Goal: Browse casually

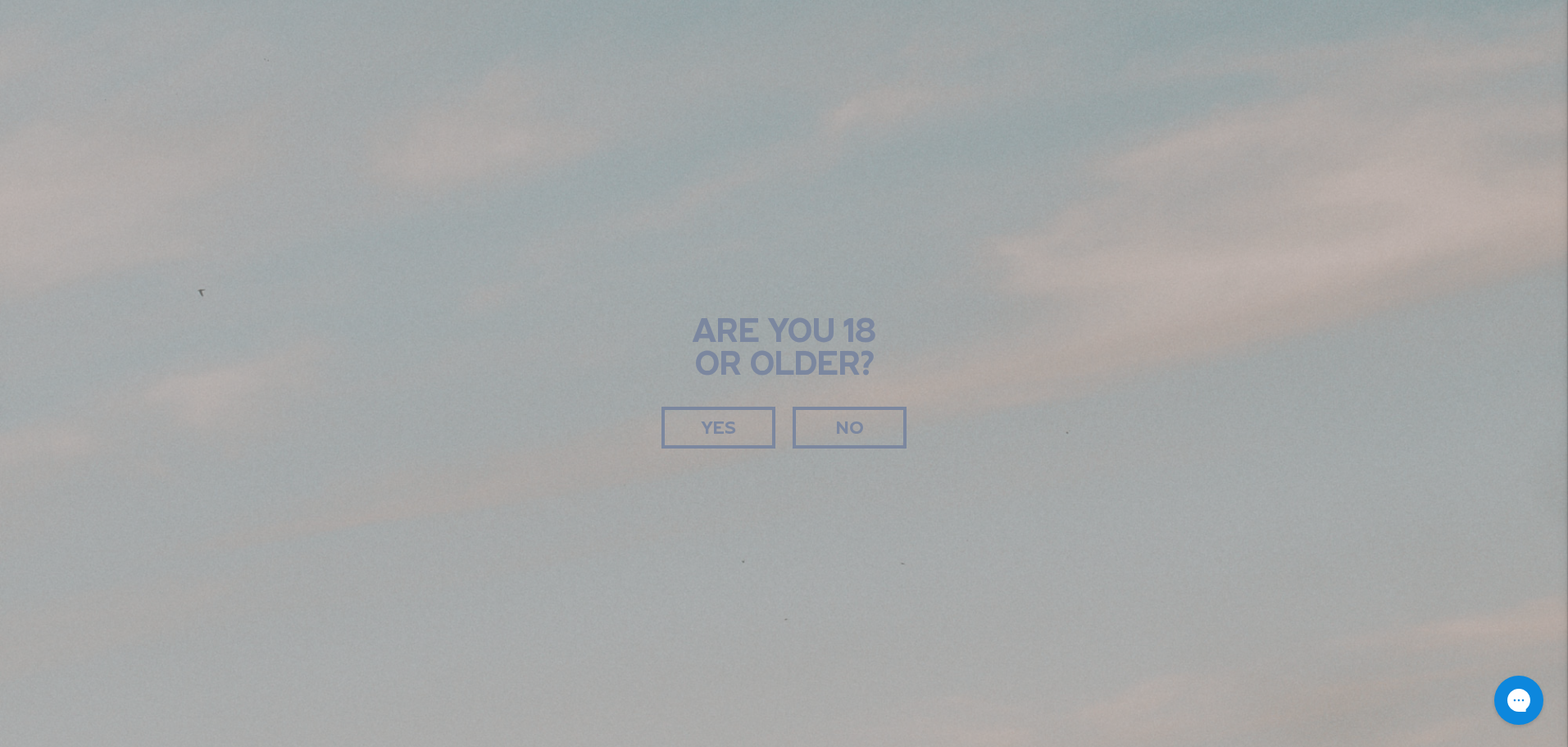
drag, startPoint x: 436, startPoint y: 167, endPoint x: 598, endPoint y: 307, distance: 214.1
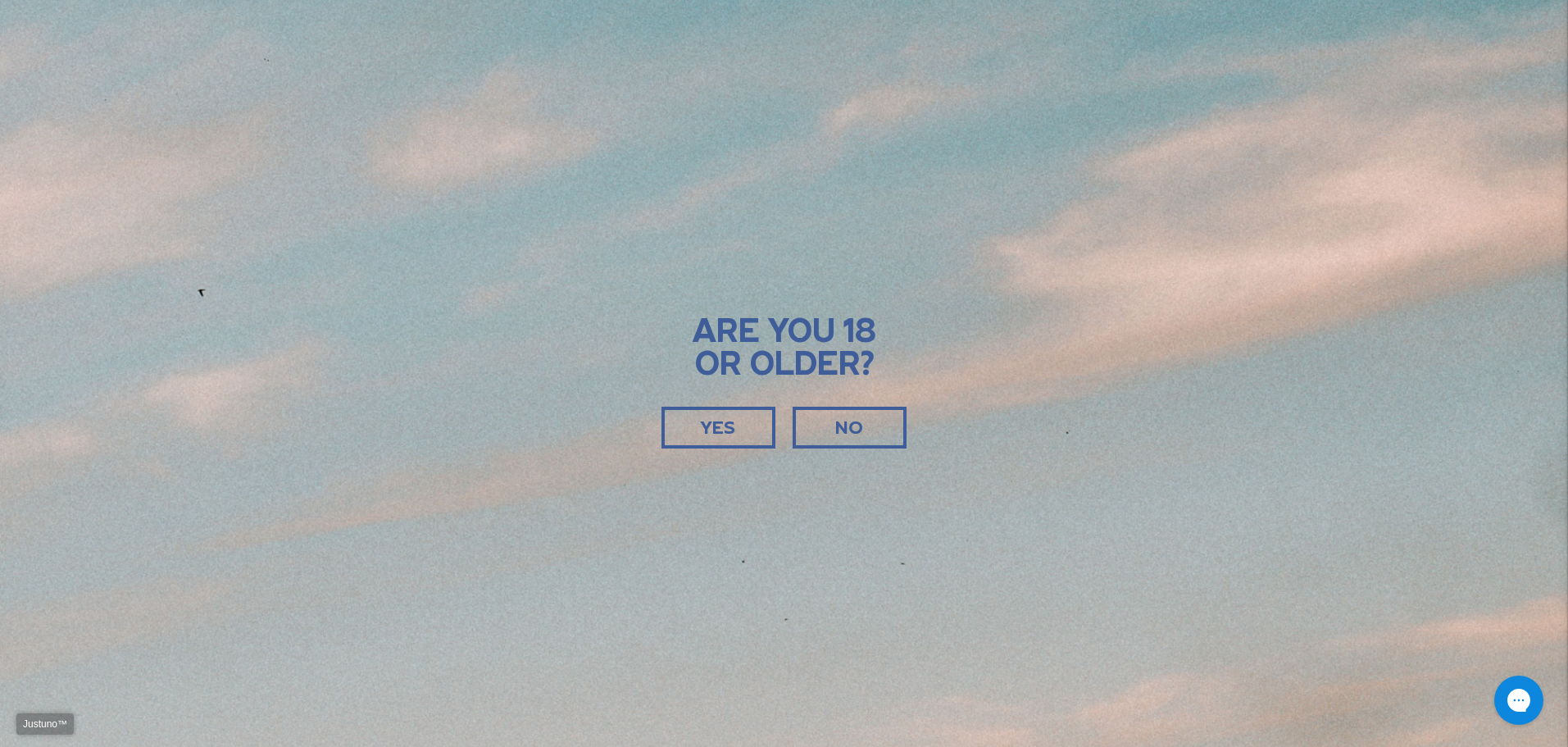
click at [754, 431] on div "YES" at bounding box center [718, 430] width 108 height 39
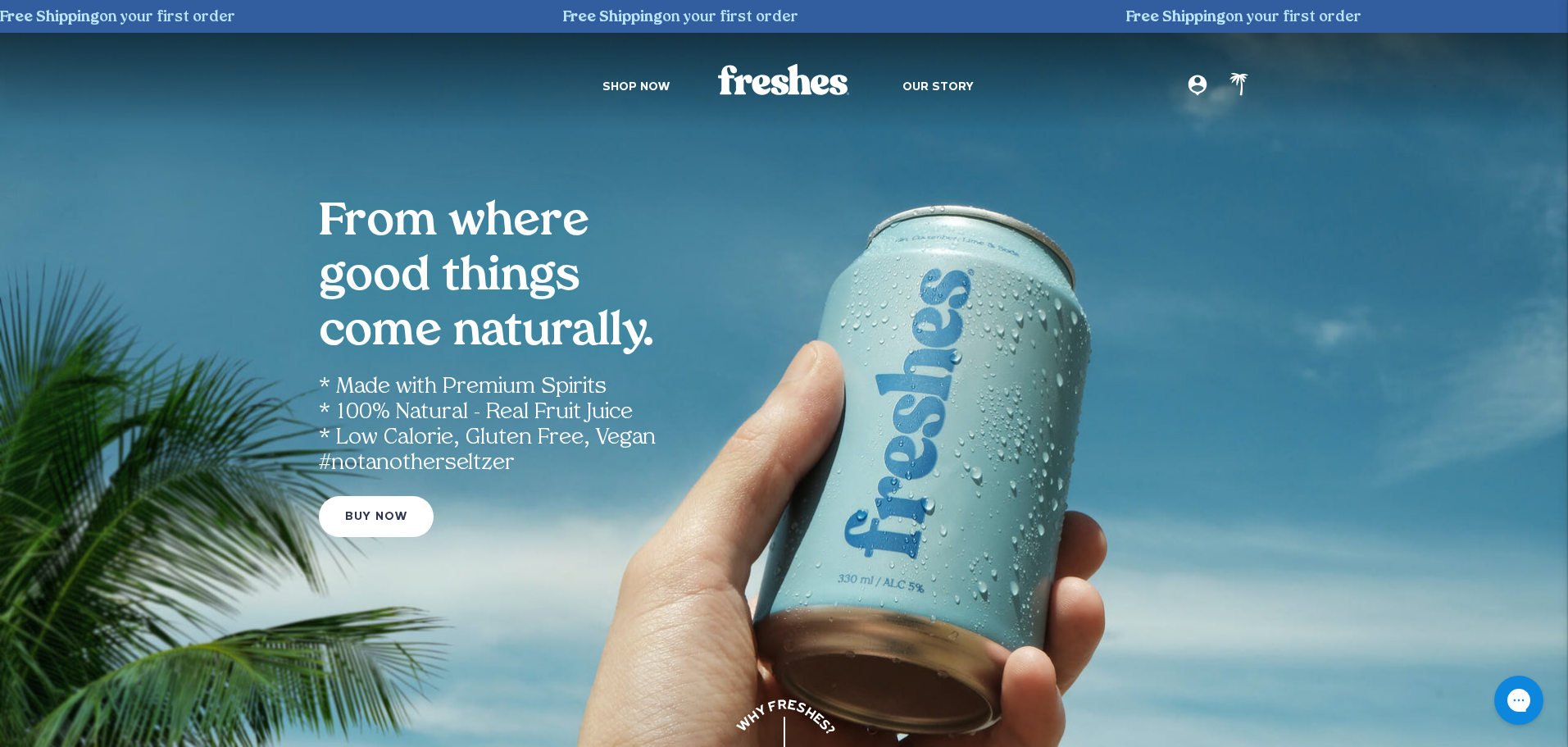
drag, startPoint x: 406, startPoint y: 380, endPoint x: 554, endPoint y: 382, distance: 148.0
click at [554, 382] on h3 "* Made with Premium Spirits * 100% Natural - Real Fruit Juice * Low Calorie, Gl…" at bounding box center [784, 434] width 931 height 119
drag, startPoint x: 430, startPoint y: 417, endPoint x: 624, endPoint y: 424, distance: 194.1
click at [624, 424] on h3 "* Made with Premium Spirits * 100% Natural - Real Fruit Juice * Low Calorie, Gl…" at bounding box center [784, 434] width 931 height 119
drag, startPoint x: 431, startPoint y: 436, endPoint x: 614, endPoint y: 437, distance: 183.0
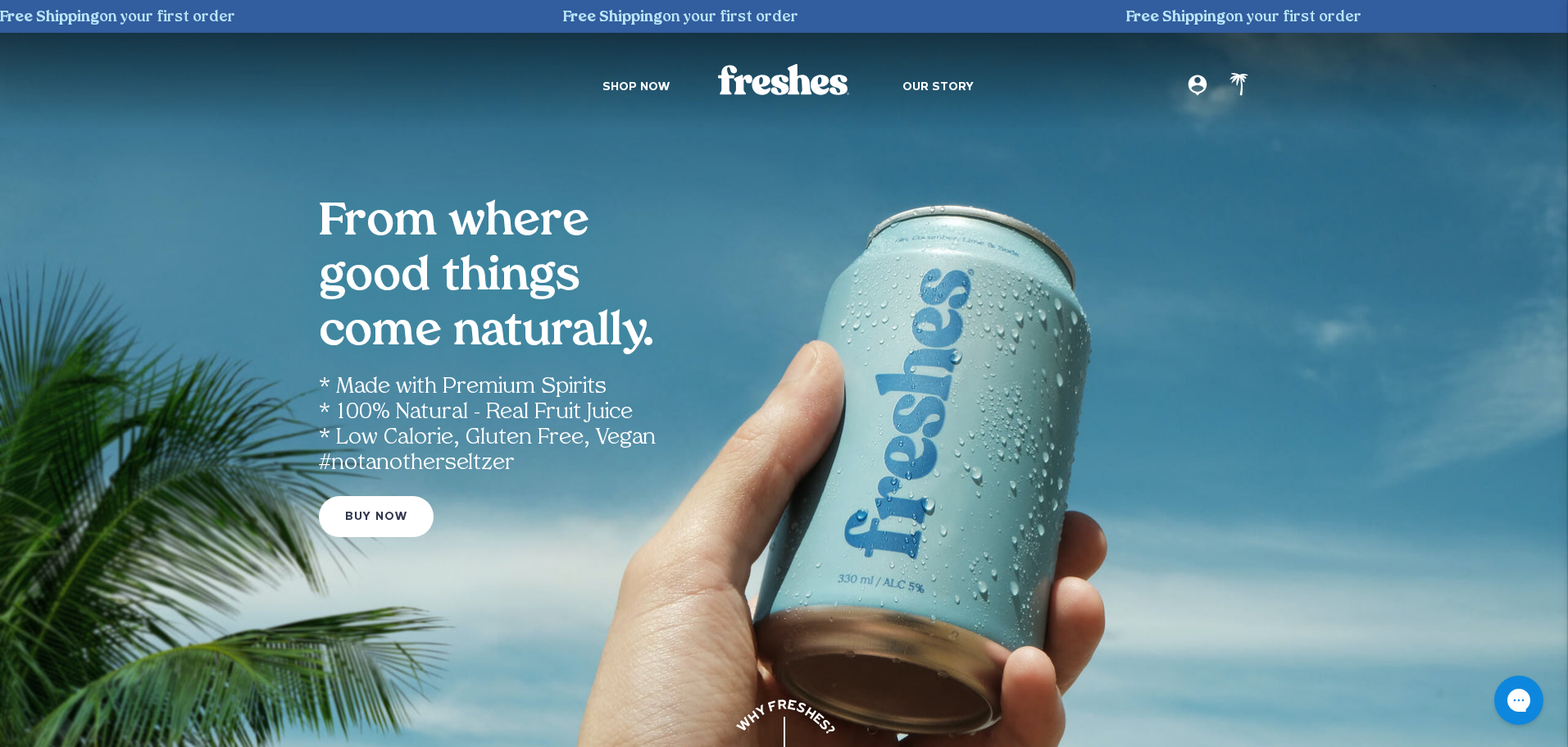
click at [614, 437] on h3 "* Made with Premium Spirits * 100% Natural - Real Fruit Juice * Low Calorie, Gl…" at bounding box center [784, 434] width 931 height 119
drag, startPoint x: 393, startPoint y: 461, endPoint x: 558, endPoint y: 466, distance: 165.1
click at [558, 466] on h3 "* Made with Premium Spirits * 100% Natural - Real Fruit Juice * Low Calorie, Gl…" at bounding box center [784, 434] width 931 height 119
click at [590, 410] on h3 "* Made with Premium Spirits * 100% Natural - Real Fruit Juice * Low Calorie, Gl…" at bounding box center [784, 434] width 931 height 119
drag, startPoint x: 365, startPoint y: 466, endPoint x: 502, endPoint y: 475, distance: 137.3
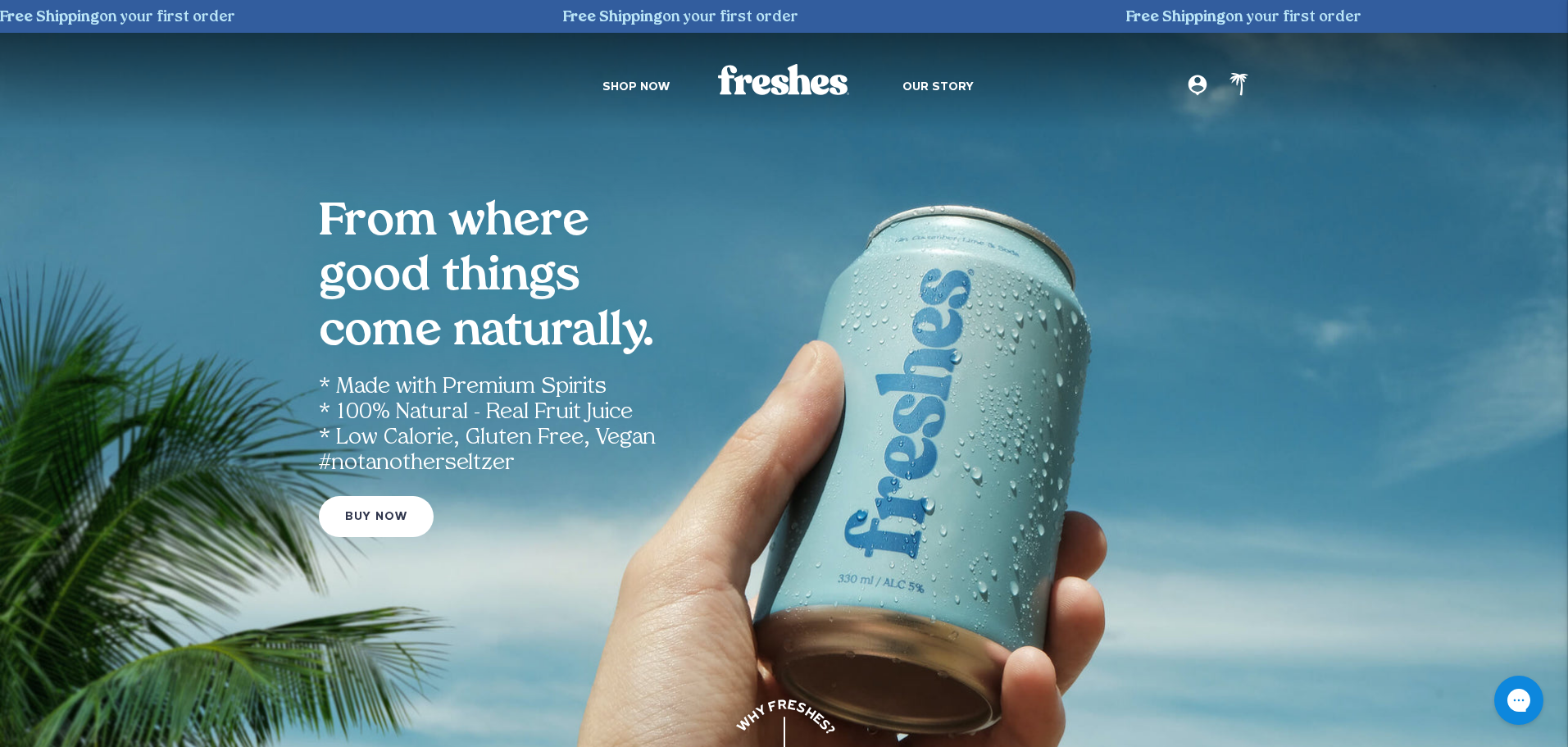
click at [502, 475] on h3 "* Made with Premium Spirits * 100% Natural - Real Fruit Juice * Low Calorie, Gl…" at bounding box center [784, 434] width 931 height 119
drag, startPoint x: 403, startPoint y: 437, endPoint x: 575, endPoint y: 448, distance: 172.4
click at [575, 448] on h3 "* Made with Premium Spirits * 100% Natural - Real Fruit Juice * Low Calorie, Gl…" at bounding box center [784, 434] width 931 height 119
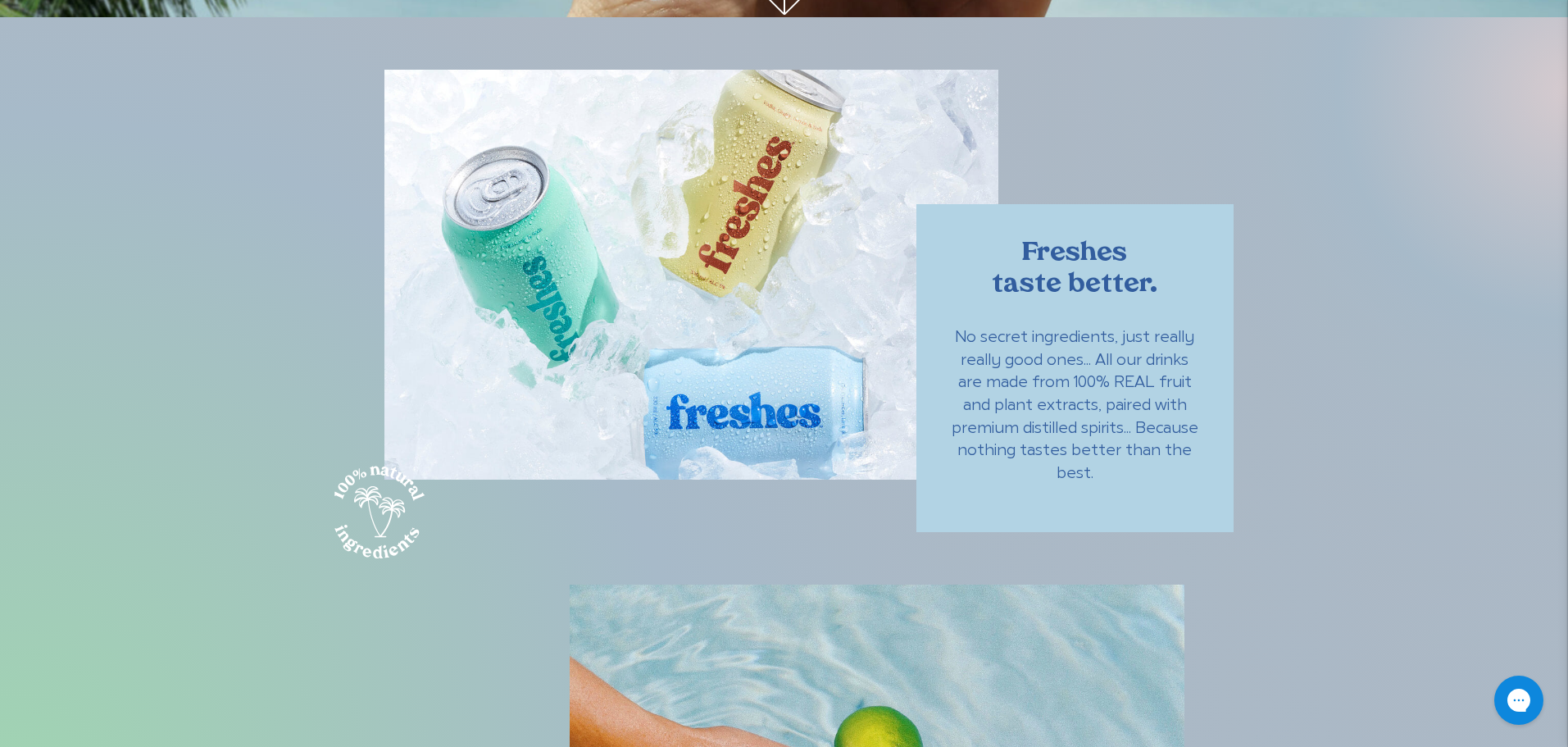
scroll to position [765, 0]
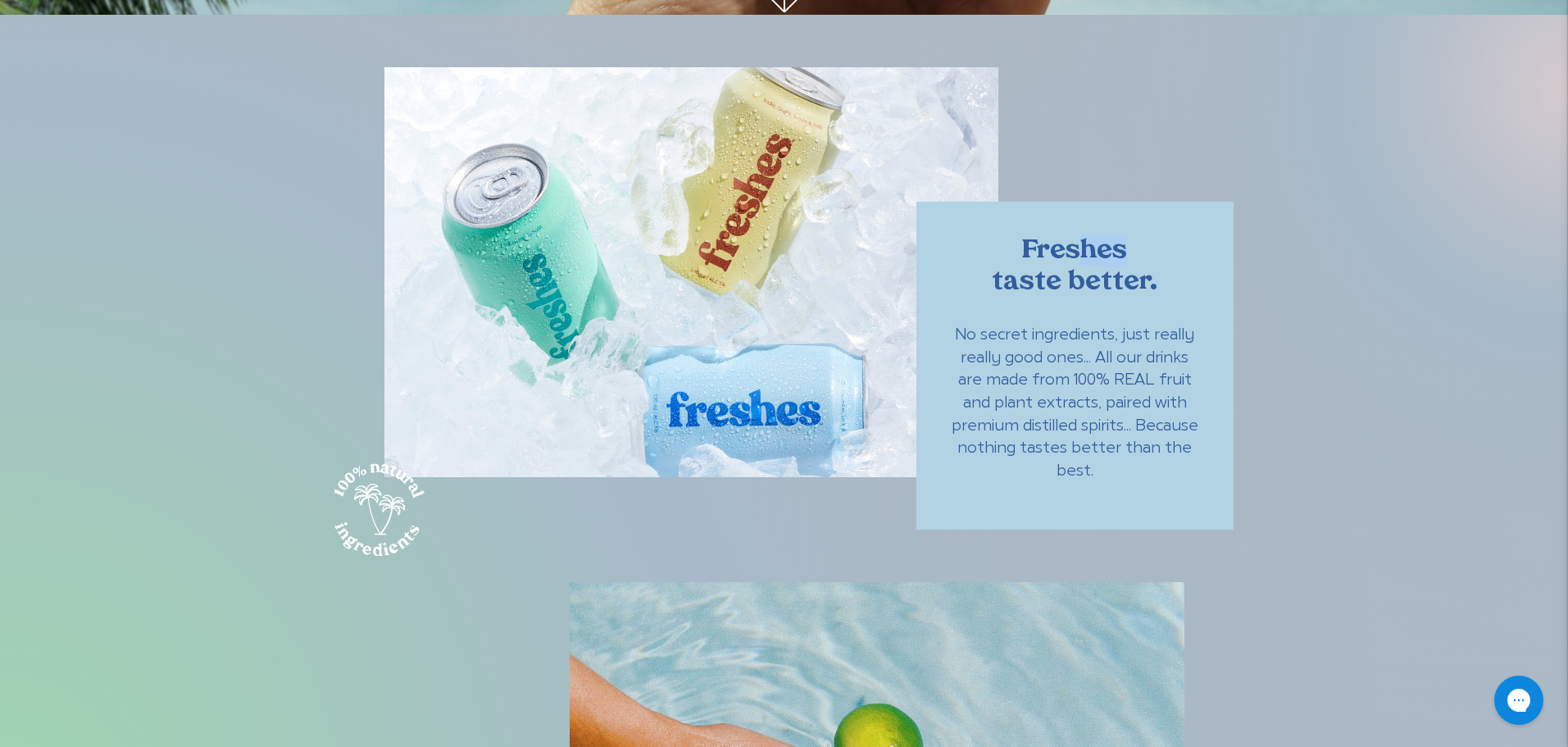
drag, startPoint x: 1086, startPoint y: 238, endPoint x: 1165, endPoint y: 238, distance: 79.0
click at [1165, 238] on h2 "Freshes taste better." at bounding box center [1074, 266] width 277 height 63
drag, startPoint x: 970, startPoint y: 341, endPoint x: 1215, endPoint y: 365, distance: 246.2
click at [1215, 365] on div "Freshes taste better. No secret ingredients, just really really good ones... Al…" at bounding box center [1074, 365] width 317 height 328
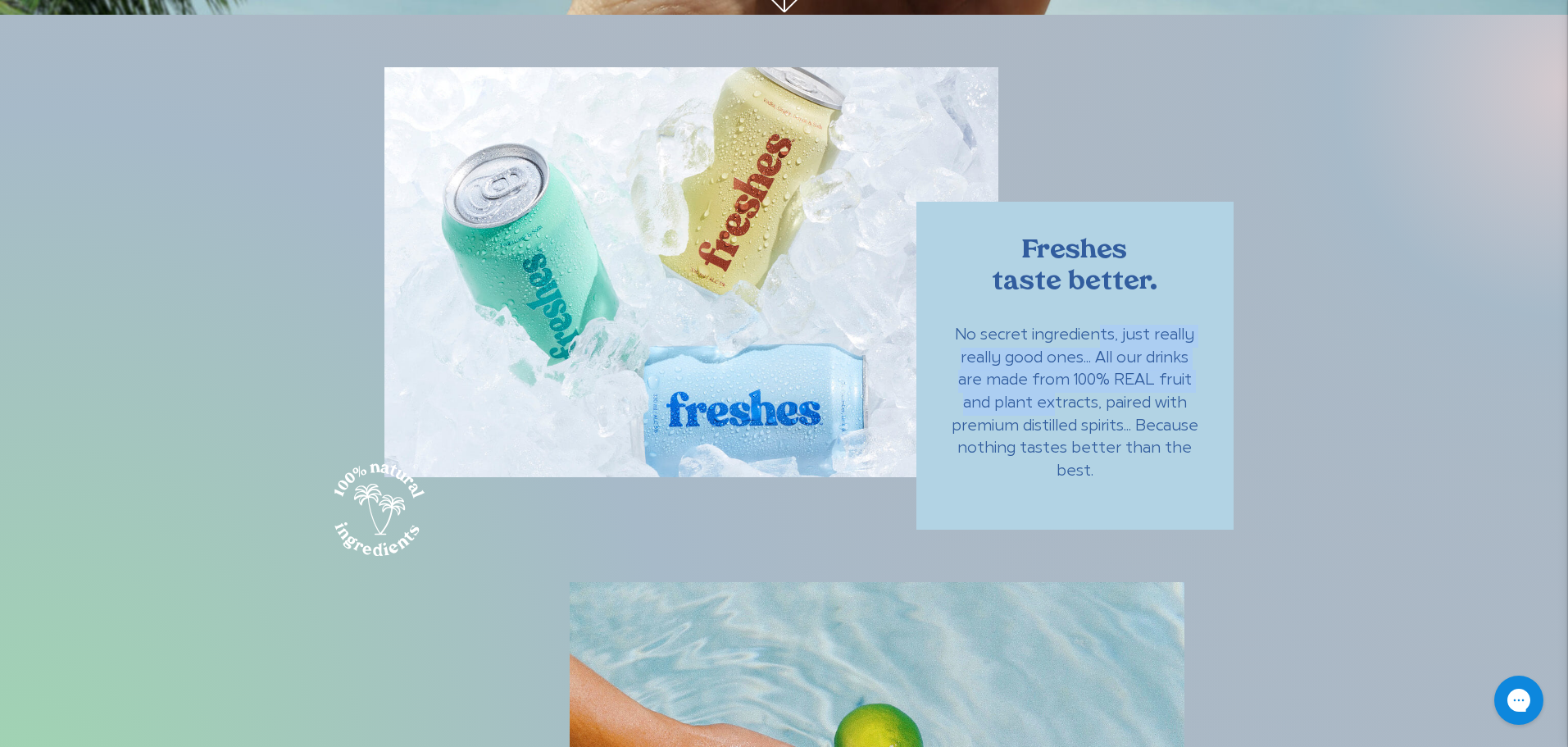
drag, startPoint x: 1007, startPoint y: 340, endPoint x: 1189, endPoint y: 379, distance: 186.1
click at [1189, 379] on p "No secret ingredients, just really really good ones... All our drinks are made …" at bounding box center [1074, 404] width 251 height 158
click at [1223, 410] on div "Freshes taste better. No secret ingredients, just really really good ones... Al…" at bounding box center [1074, 365] width 317 height 328
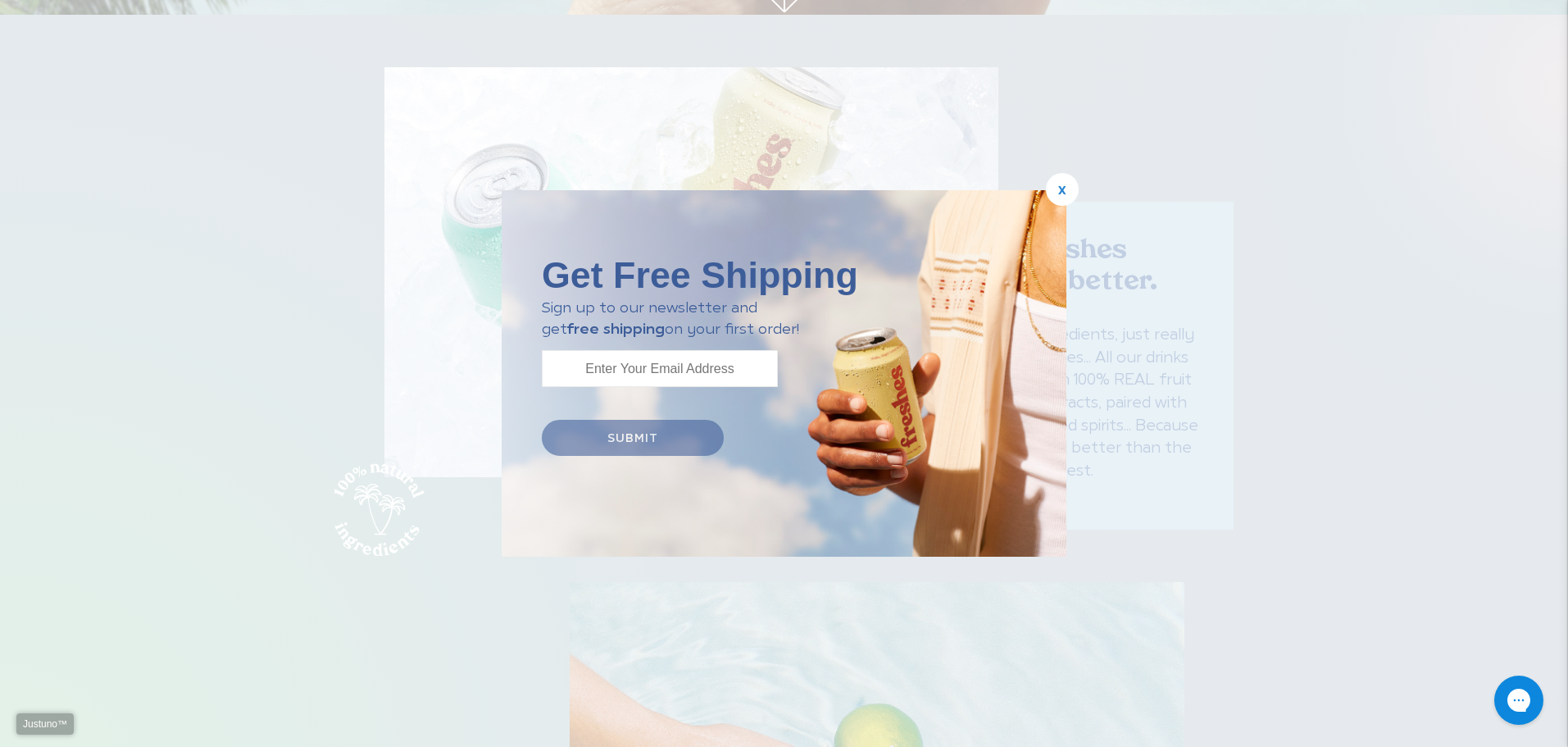
click at [1070, 180] on div "x" at bounding box center [1061, 188] width 32 height 18
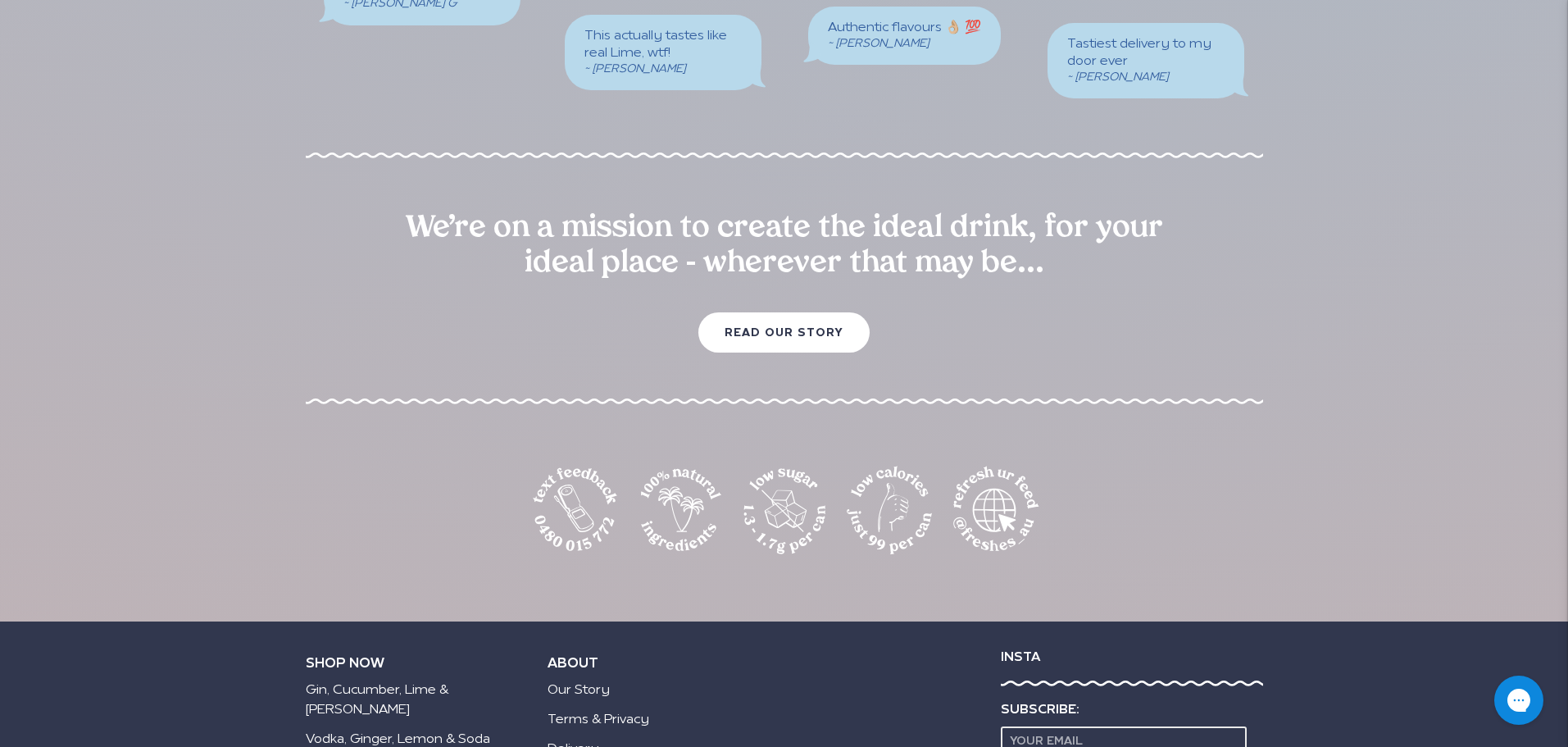
scroll to position [3278, 0]
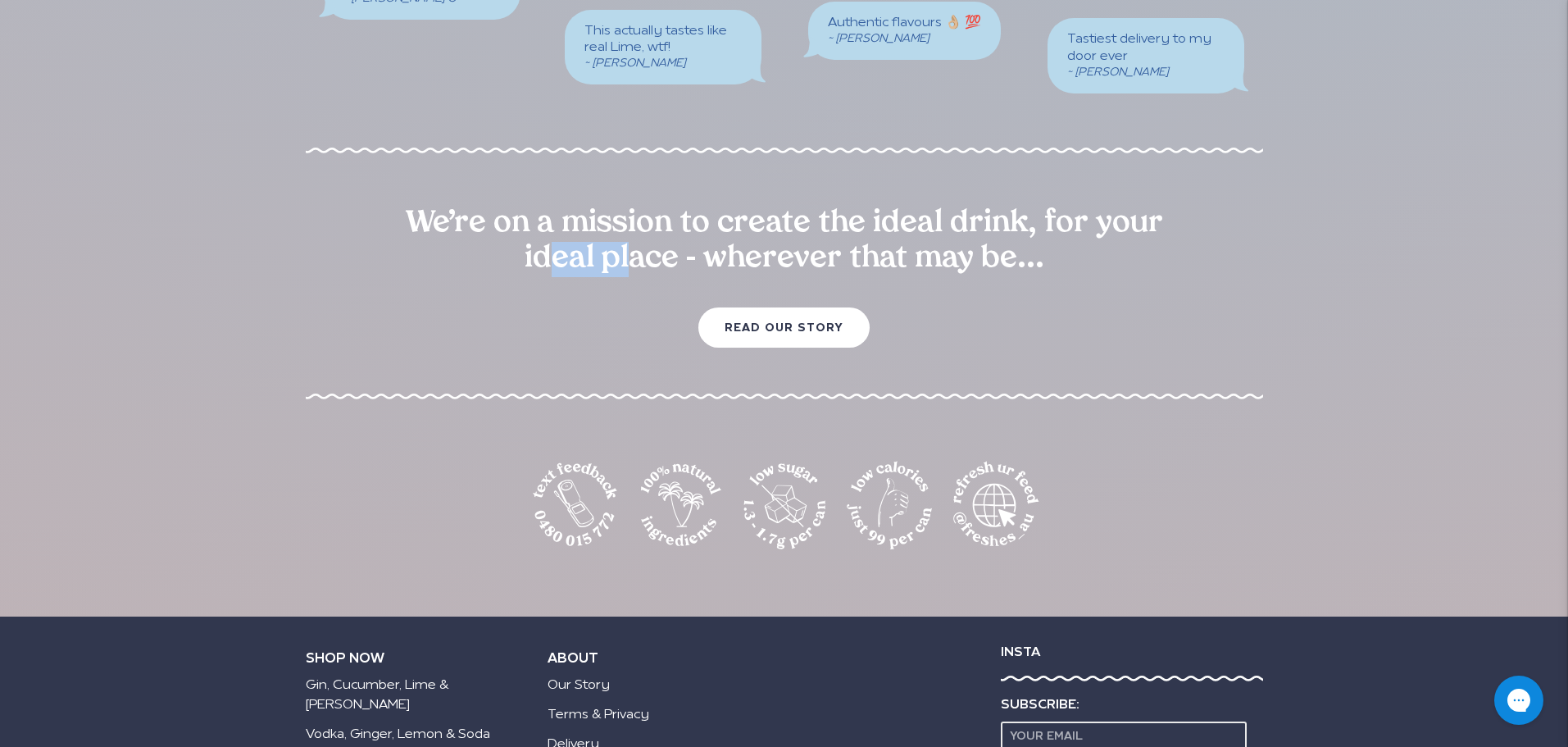
drag, startPoint x: 1076, startPoint y: 204, endPoint x: 1228, endPoint y: 237, distance: 155.5
click at [1228, 237] on section "We’re on a mission to create the ideal drink, for your ideal place - wherever t…" at bounding box center [784, 265] width 958 height 223
click at [1217, 284] on section "We’re on a mission to create the ideal drink, for your ideal place - wherever t…" at bounding box center [784, 265] width 958 height 223
